Goal: Task Accomplishment & Management: Use online tool/utility

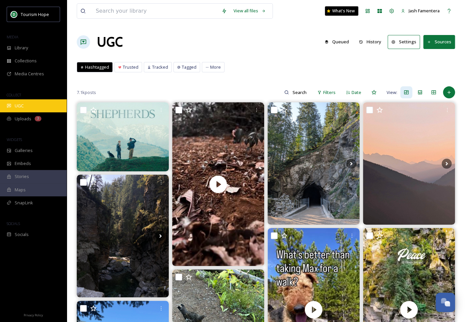
click at [32, 103] on div "UGC" at bounding box center [33, 105] width 67 height 13
click at [369, 40] on button "History" at bounding box center [369, 41] width 29 height 13
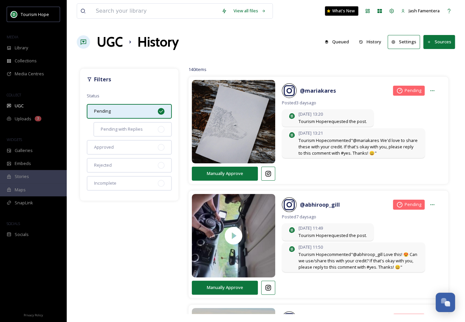
click at [223, 175] on button "Manually Approve" at bounding box center [225, 174] width 66 height 14
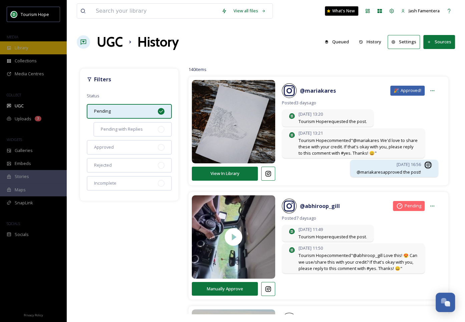
click at [16, 50] on span "Library" at bounding box center [21, 48] width 13 height 6
